Goal: Book appointment/travel/reservation

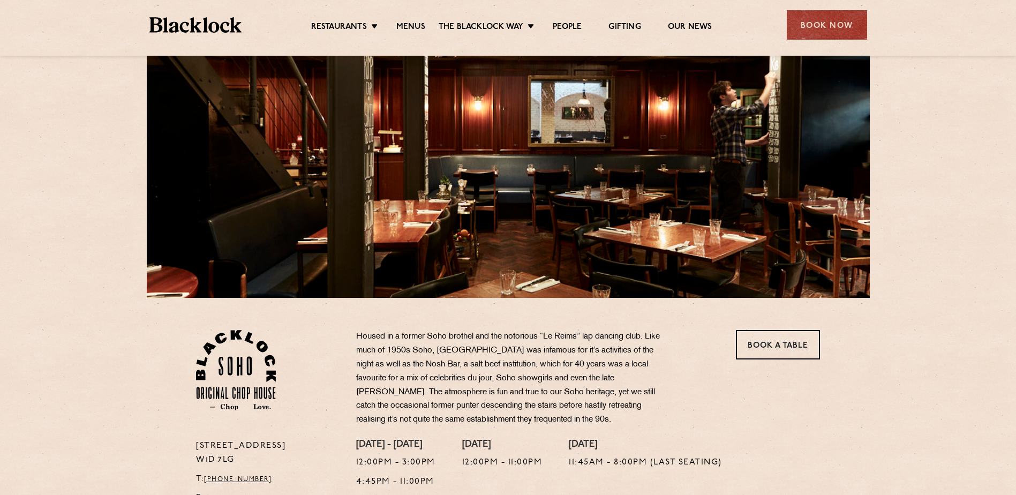
scroll to position [107, 0]
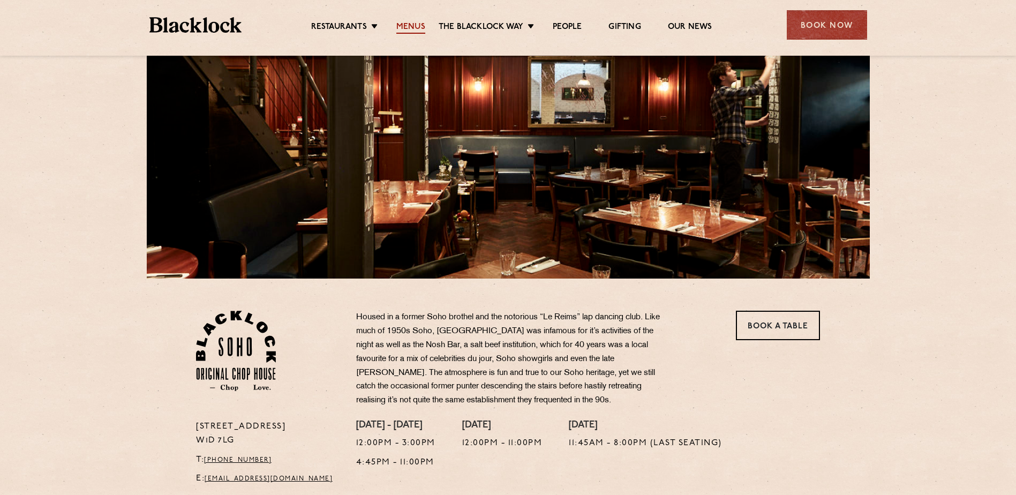
click at [409, 27] on link "Menus" at bounding box center [410, 28] width 29 height 12
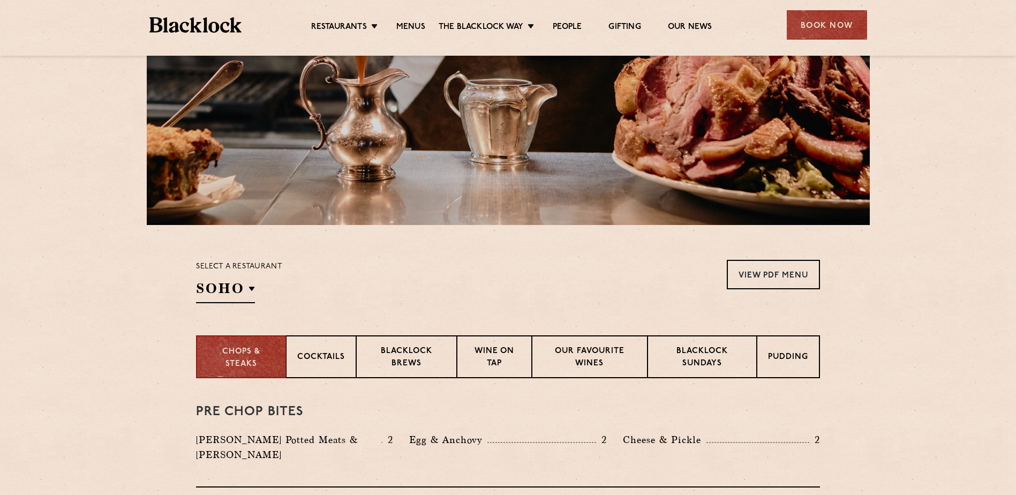
scroll to position [268, 0]
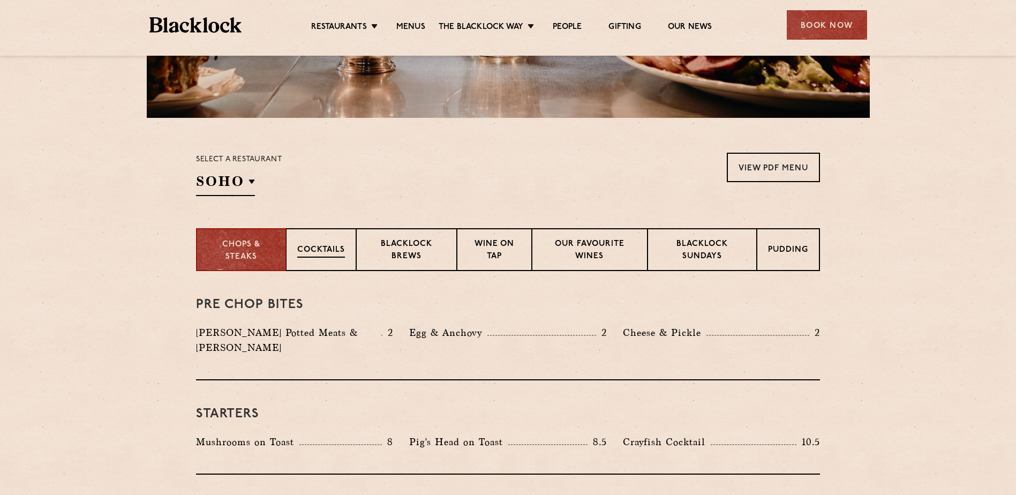
click at [331, 267] on div "Cocktails" at bounding box center [321, 249] width 70 height 43
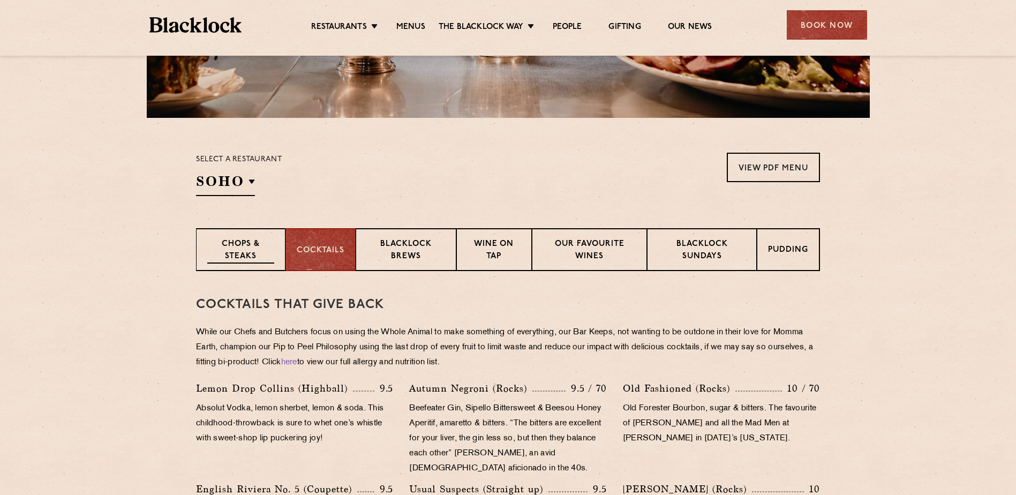
click at [248, 248] on p "Chops & Steaks" at bounding box center [240, 250] width 67 height 25
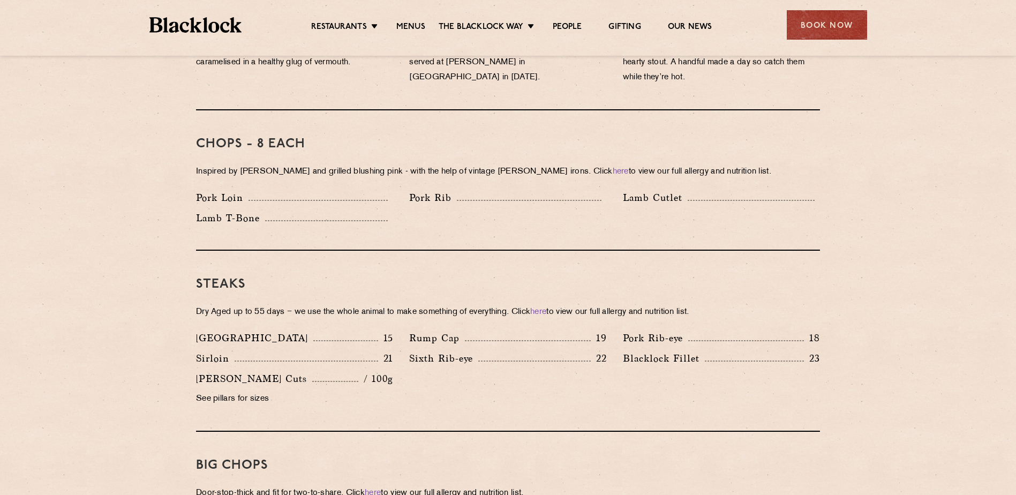
scroll to position [804, 0]
click at [225, 391] on p "See pillars for sizes" at bounding box center [294, 398] width 197 height 15
click at [369, 371] on p "/ 100g" at bounding box center [375, 378] width 35 height 14
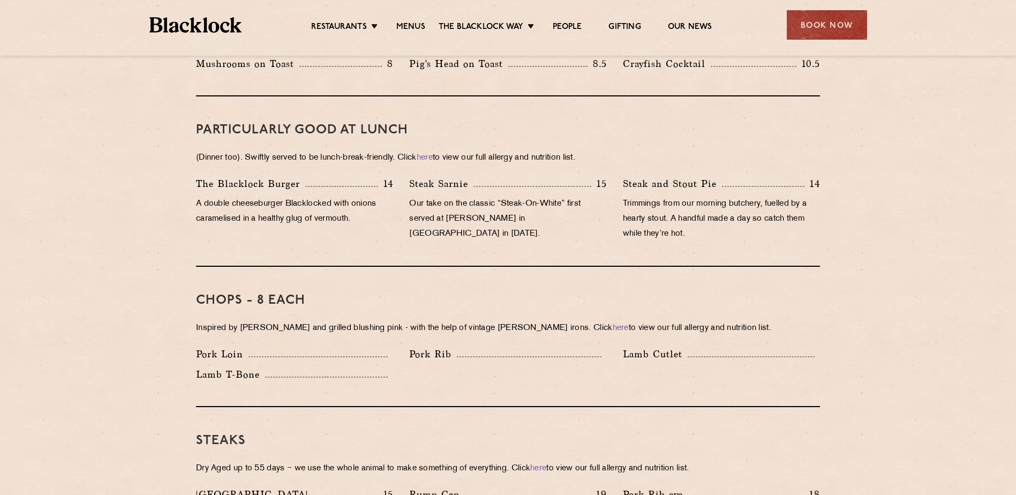
scroll to position [536, 0]
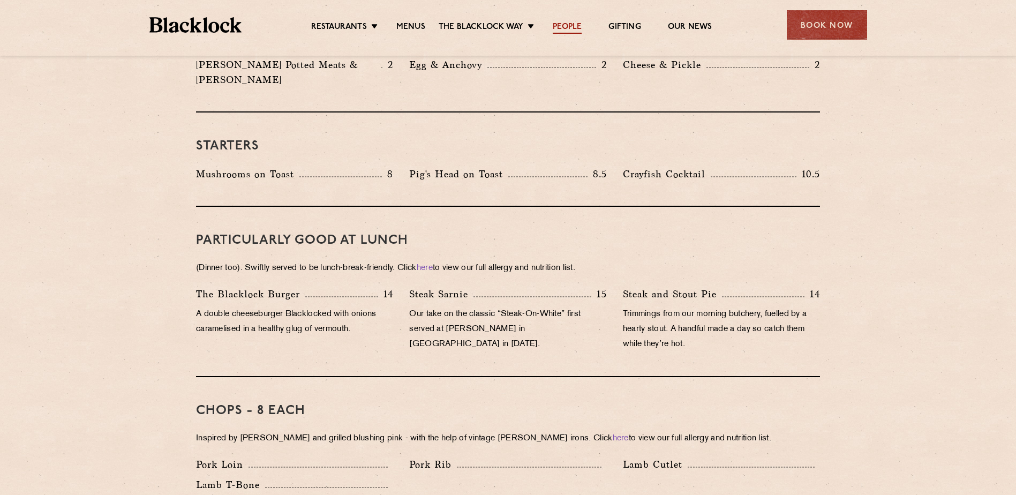
click at [578, 33] on link "People" at bounding box center [567, 28] width 29 height 12
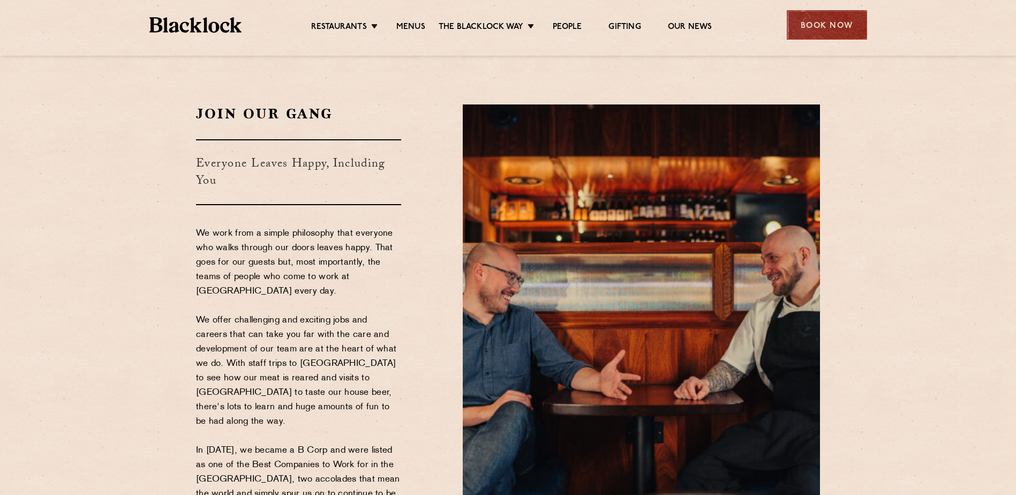
click at [814, 31] on div "Book Now" at bounding box center [827, 24] width 80 height 29
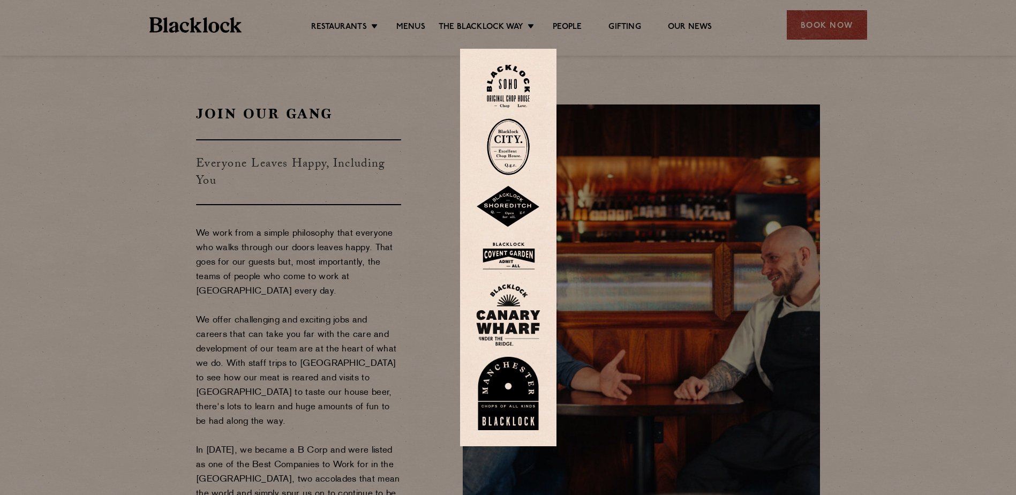
click at [522, 84] on img at bounding box center [508, 86] width 43 height 43
